Goal: Transaction & Acquisition: Subscribe to service/newsletter

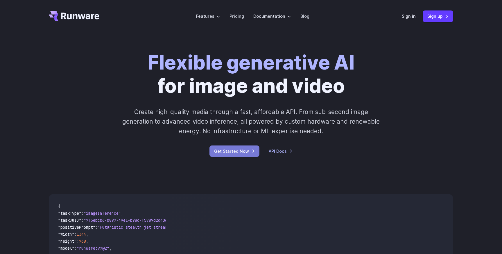
click at [248, 152] on link "Get Started Now" at bounding box center [234, 150] width 50 height 11
click at [234, 17] on link "Pricing" at bounding box center [237, 16] width 15 height 7
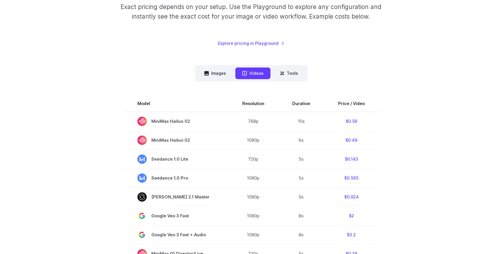
scroll to position [108, 0]
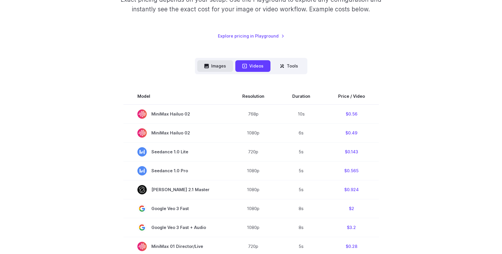
click at [230, 67] on button "Images" at bounding box center [215, 65] width 36 height 11
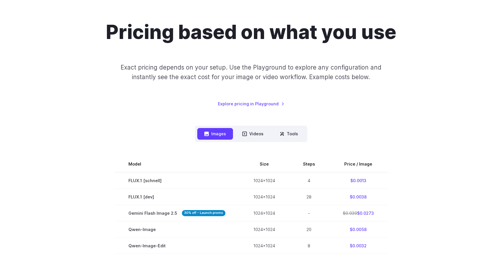
scroll to position [0, 0]
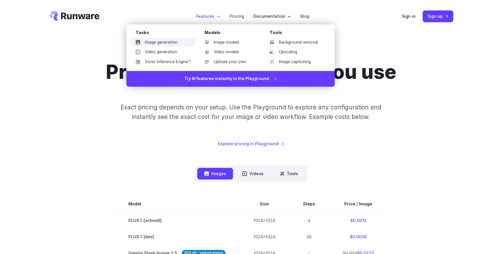
click at [177, 45] on link "Image generation" at bounding box center [163, 42] width 64 height 9
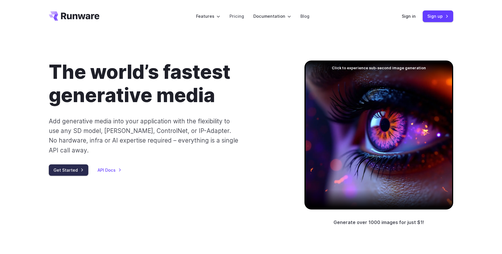
click at [77, 164] on link "Get Started" at bounding box center [69, 169] width 40 height 11
